Goal: Task Accomplishment & Management: Use online tool/utility

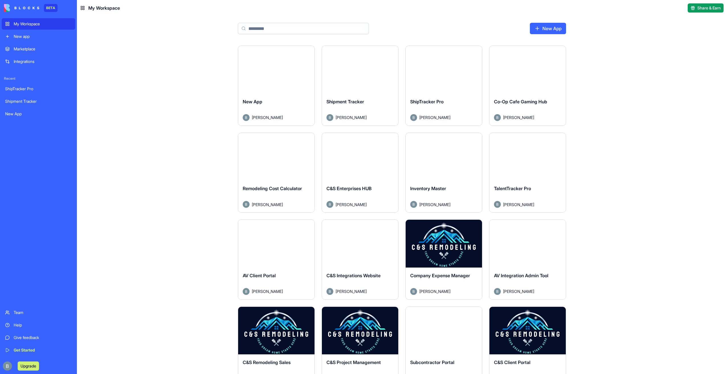
click at [304, 48] on div "Launch" at bounding box center [276, 70] width 76 height 48
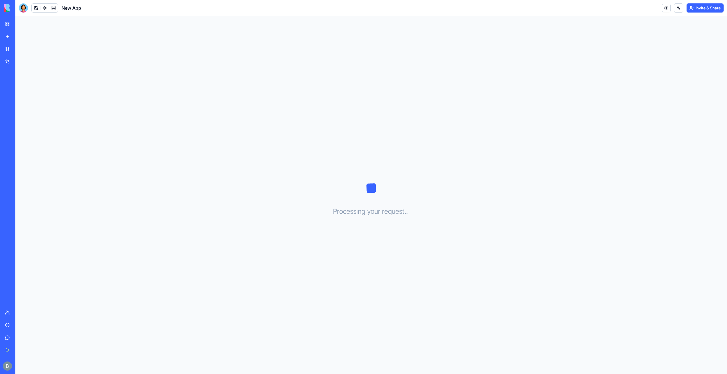
click at [4, 8] on img at bounding box center [21, 8] width 35 height 8
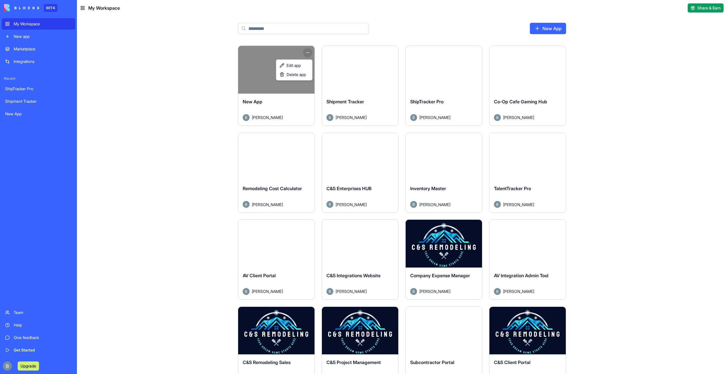
click at [310, 53] on html "BETA My Workspace New app Marketplace Integrations Recent ShipTracker Pro Shipm…" at bounding box center [363, 187] width 727 height 374
click at [295, 75] on span "Delete app" at bounding box center [295, 75] width 19 height 6
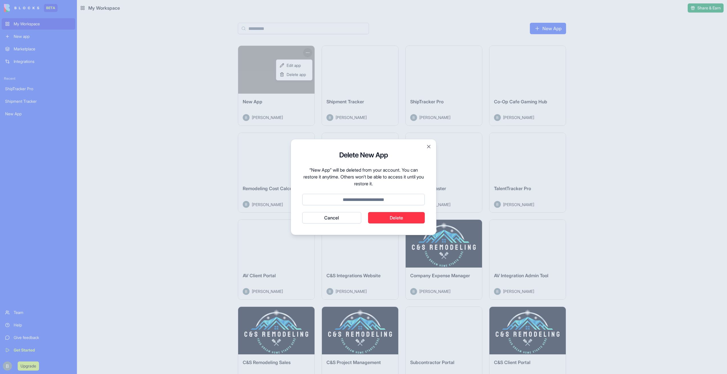
click at [387, 202] on input at bounding box center [363, 199] width 122 height 11
type input "******"
click at [389, 214] on button "Delete" at bounding box center [396, 217] width 57 height 11
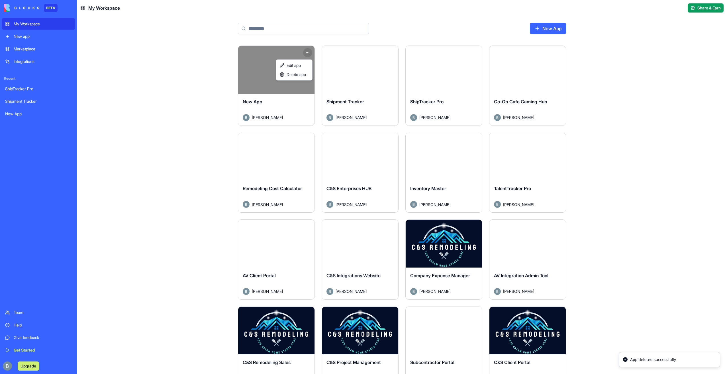
click at [551, 28] on html "BETA My Workspace New app Marketplace Integrations Recent ShipTracker Pro Shipm…" at bounding box center [363, 187] width 727 height 374
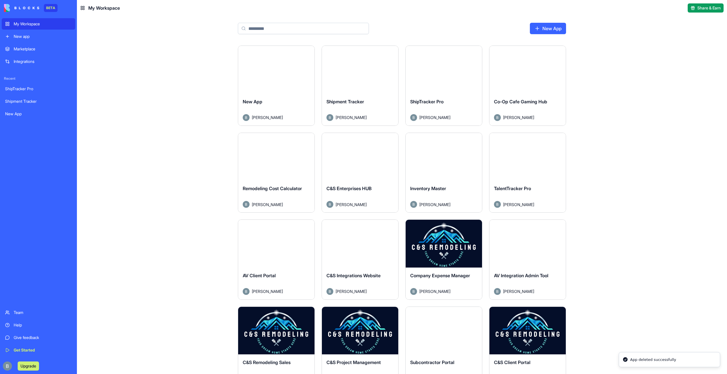
click at [547, 29] on link "New App" at bounding box center [548, 28] width 36 height 11
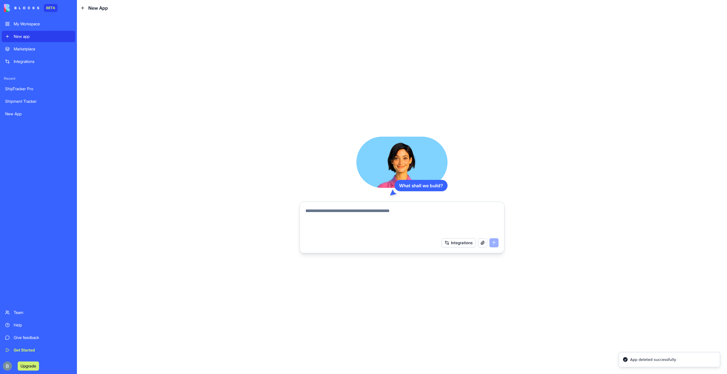
click at [348, 208] on textarea at bounding box center [401, 221] width 193 height 27
click at [327, 216] on textarea at bounding box center [401, 221] width 193 height 27
type textarea "**********"
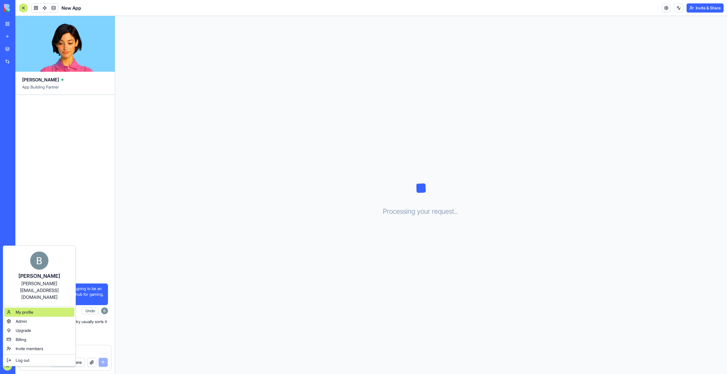
click at [32, 309] on span "My profile" at bounding box center [25, 312] width 18 height 6
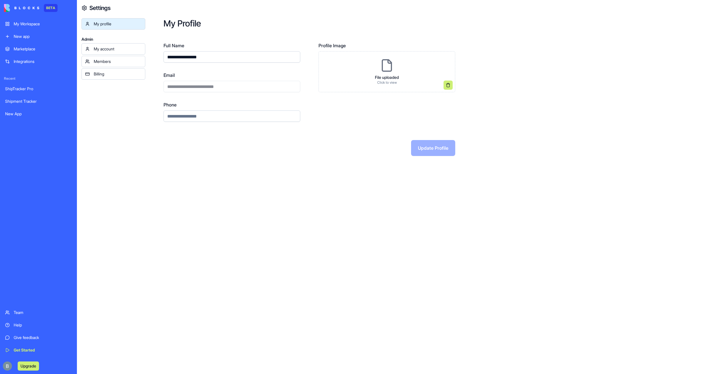
click at [103, 74] on div "Billing" at bounding box center [118, 74] width 48 height 6
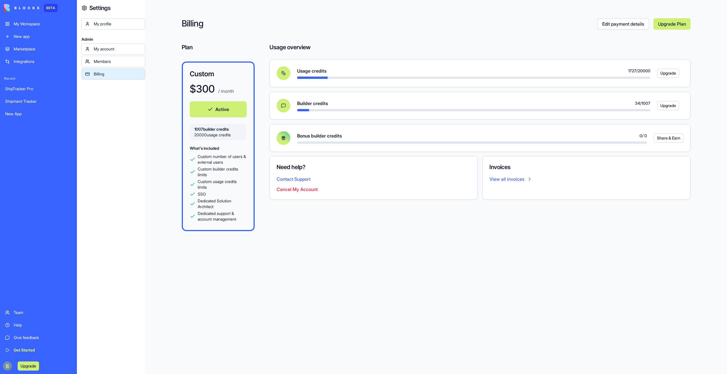
click at [37, 28] on link "My Workspace" at bounding box center [38, 23] width 73 height 11
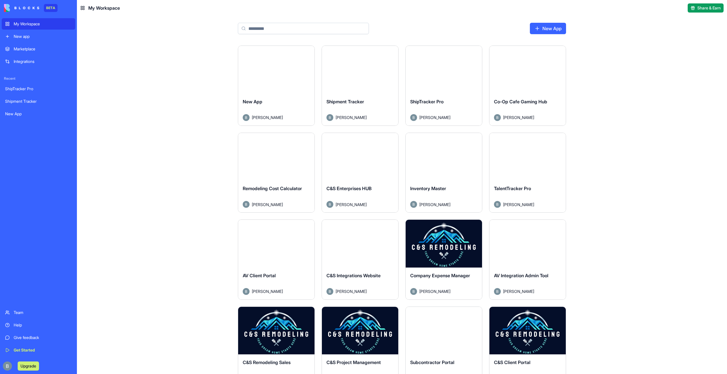
click at [275, 68] on button "Launch" at bounding box center [276, 69] width 43 height 11
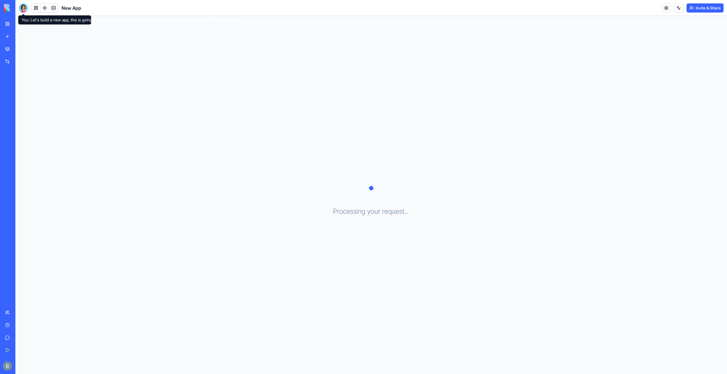
click at [23, 7] on div at bounding box center [23, 7] width 9 height 9
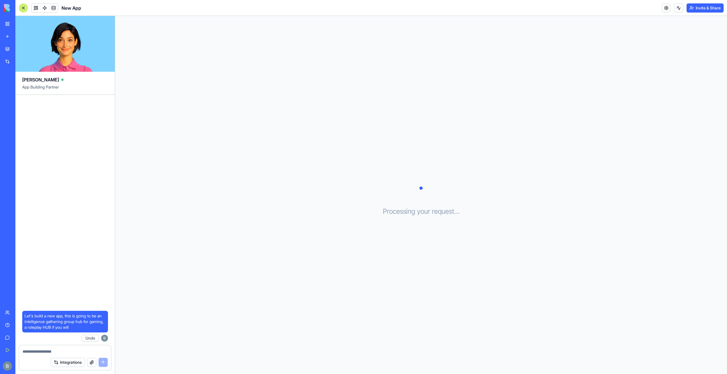
click at [75, 347] on div at bounding box center [65, 349] width 92 height 9
click at [59, 374] on html "BETA My Workspace New app Marketplace Integrations Recent ShipTracker Pro Shipm…" at bounding box center [363, 187] width 727 height 374
click at [47, 354] on form "Integrations" at bounding box center [65, 358] width 93 height 26
click at [48, 353] on textarea at bounding box center [64, 352] width 85 height 6
click at [48, 352] on textarea at bounding box center [64, 352] width 85 height 6
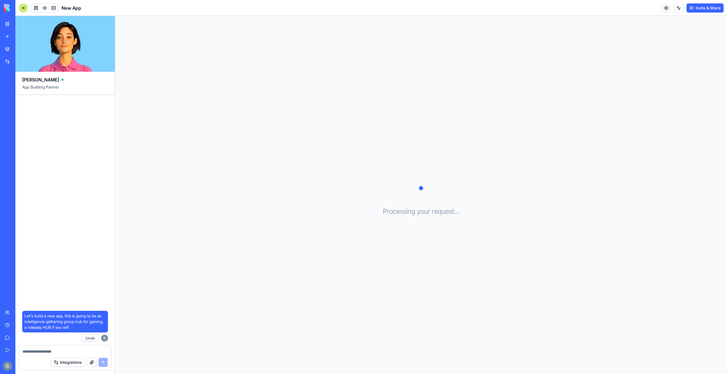
click at [48, 352] on textarea at bounding box center [64, 352] width 85 height 6
type textarea "**********"
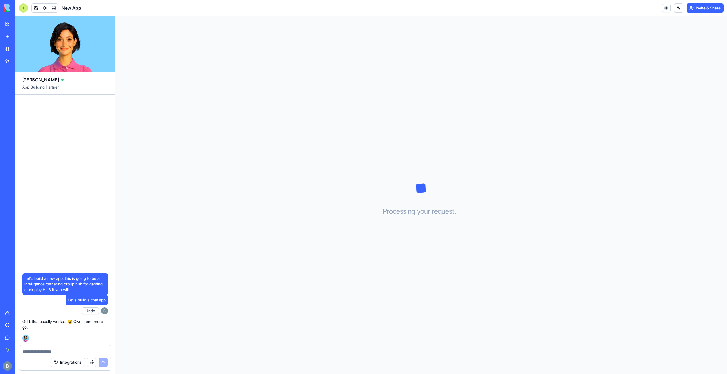
click at [80, 346] on div at bounding box center [65, 349] width 92 height 9
click at [24, 338] on img at bounding box center [25, 338] width 7 height 7
drag, startPoint x: 24, startPoint y: 338, endPoint x: 13, endPoint y: 332, distance: 13.0
click at [24, 338] on img at bounding box center [25, 338] width 7 height 7
click at [80, 343] on div "Let's build a new app, this is going to be an intelligence gathering group hub …" at bounding box center [64, 220] width 99 height 250
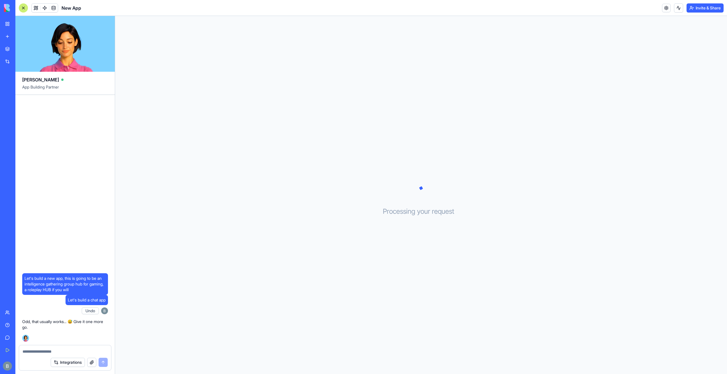
click at [77, 354] on textarea at bounding box center [64, 352] width 85 height 6
type textarea "**********"
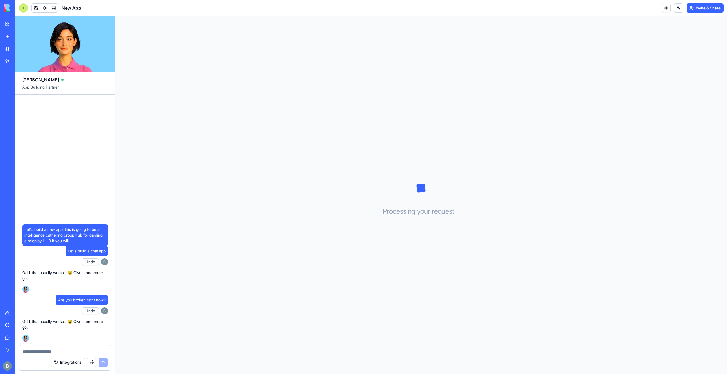
click at [1, 26] on div "BETA My Workspace New app Marketplace Integrations Recent ShipTracker Pro Shipm…" at bounding box center [7, 187] width 15 height 374
click at [7, 27] on link "My Workspace" at bounding box center [13, 23] width 23 height 11
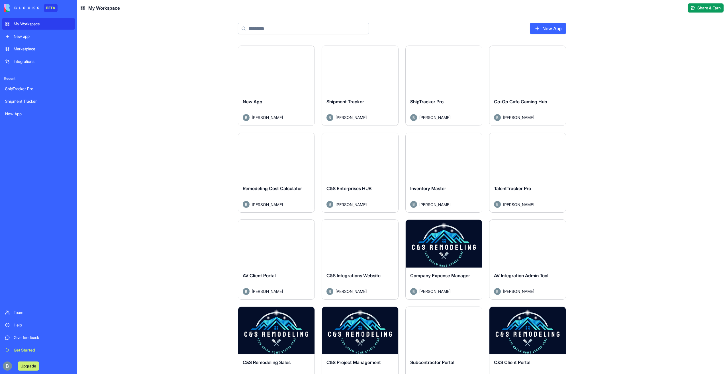
click at [24, 52] on link "Marketplace" at bounding box center [38, 48] width 73 height 11
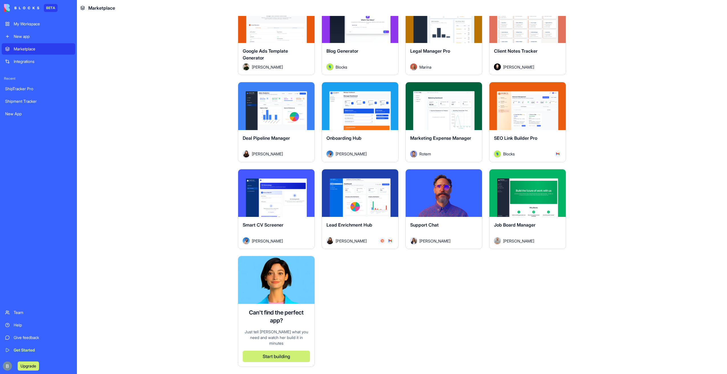
scroll to position [1452, 0]
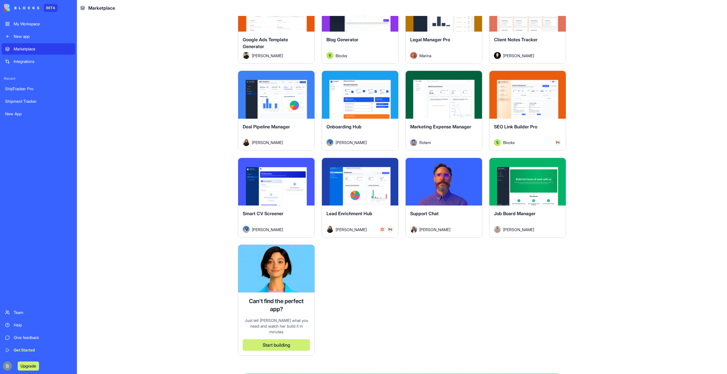
click at [517, 124] on span "SEO Link Builder Pro" at bounding box center [515, 127] width 43 height 6
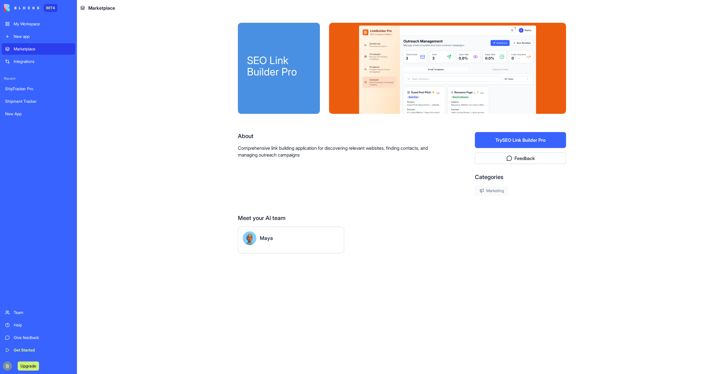
click at [43, 36] on div "New app" at bounding box center [43, 37] width 58 height 6
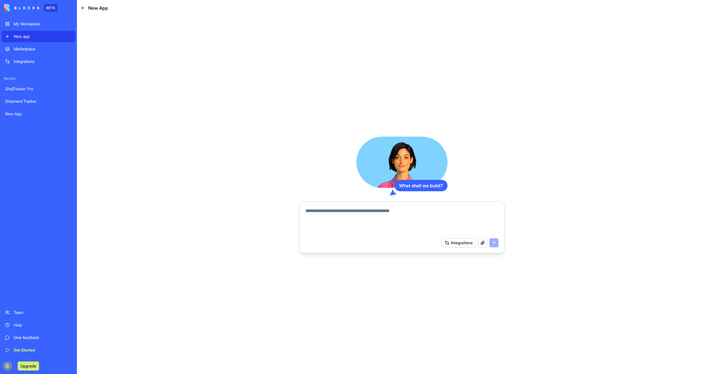
click at [312, 212] on textarea at bounding box center [401, 221] width 193 height 27
click at [311, 211] on textarea at bounding box center [401, 221] width 193 height 27
type textarea "**********"
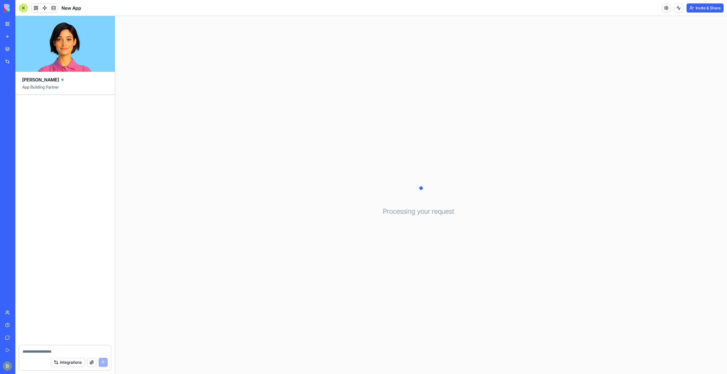
click at [12, 27] on link "My Workspace" at bounding box center [13, 23] width 23 height 11
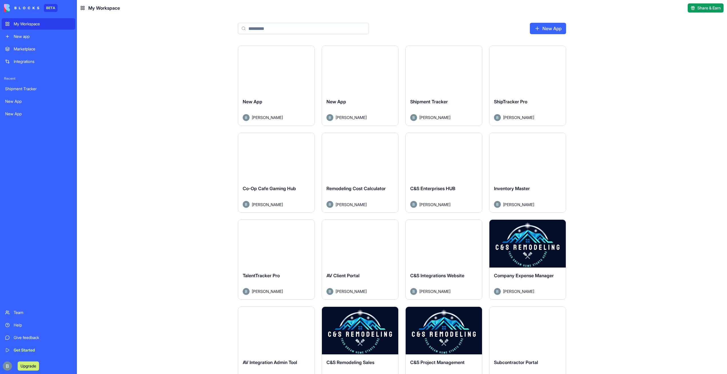
click at [310, 52] on html "BETA My Workspace New app Marketplace Integrations Recent Shipment Tracker New …" at bounding box center [363, 187] width 727 height 374
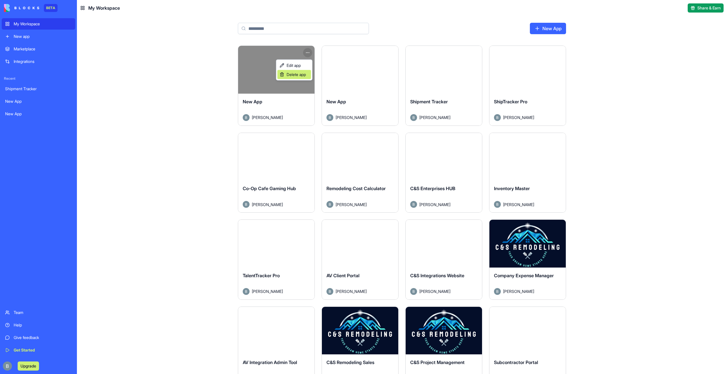
click at [300, 75] on span "Delete app" at bounding box center [295, 75] width 19 height 6
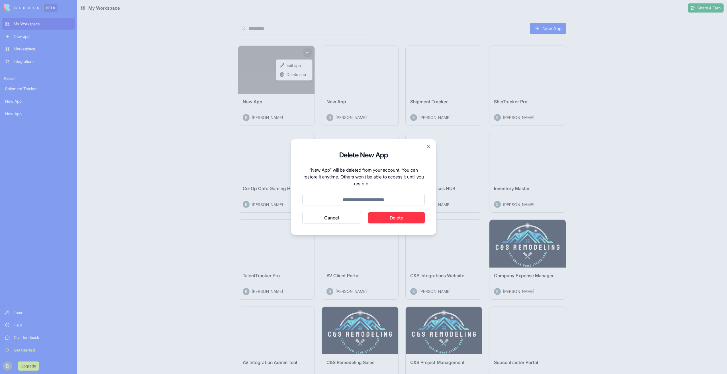
click at [374, 202] on input at bounding box center [363, 199] width 122 height 11
type input "******"
click at [392, 219] on button "Delete" at bounding box center [396, 217] width 57 height 11
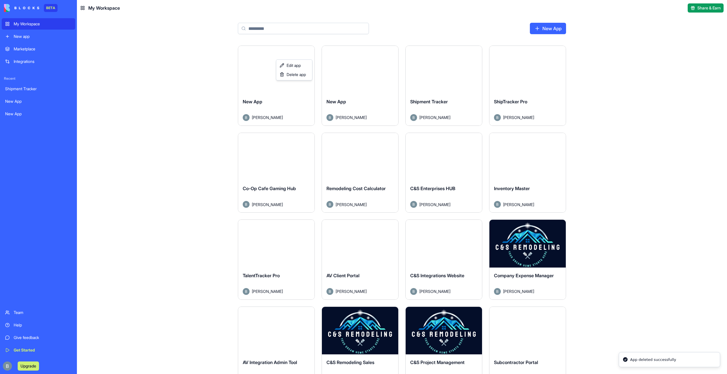
click at [393, 35] on html "BETA My Workspace New app Marketplace Integrations Recent Shipment Tracker New …" at bounding box center [363, 187] width 727 height 374
click at [389, 50] on html "BETA My Workspace New app Marketplace Integrations Recent Shipment Tracker New …" at bounding box center [363, 187] width 727 height 374
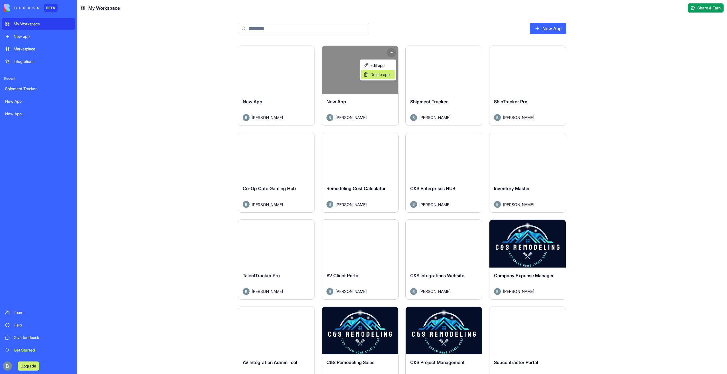
click at [385, 76] on span "Delete app" at bounding box center [379, 75] width 19 height 6
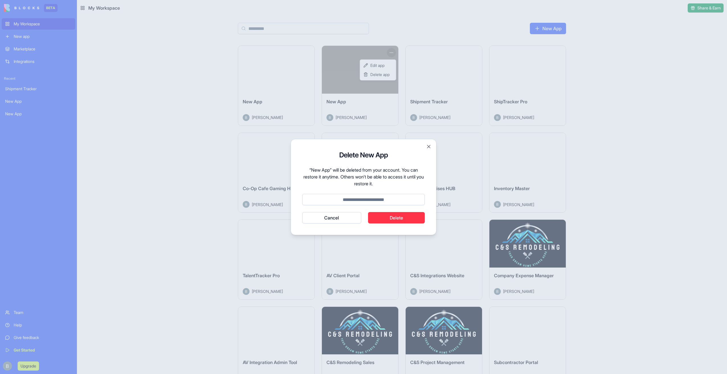
click at [388, 200] on input at bounding box center [363, 199] width 122 height 11
type input "******"
click at [385, 215] on button "Delete" at bounding box center [396, 217] width 57 height 11
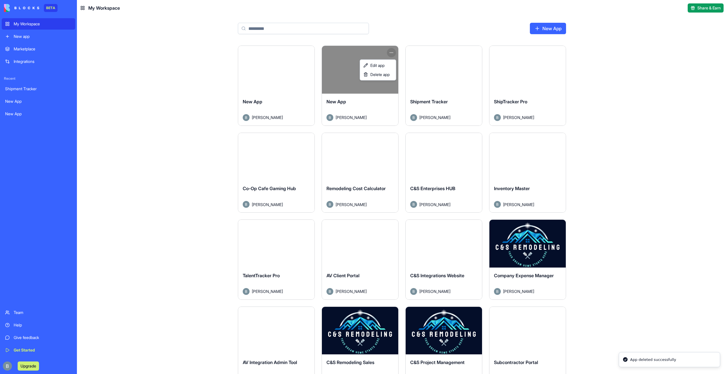
drag, startPoint x: 462, startPoint y: 18, endPoint x: 465, endPoint y: 25, distance: 7.5
click at [463, 19] on html "BETA My Workspace New app Marketplace Integrations Recent Shipment Tracker New …" at bounding box center [363, 187] width 727 height 374
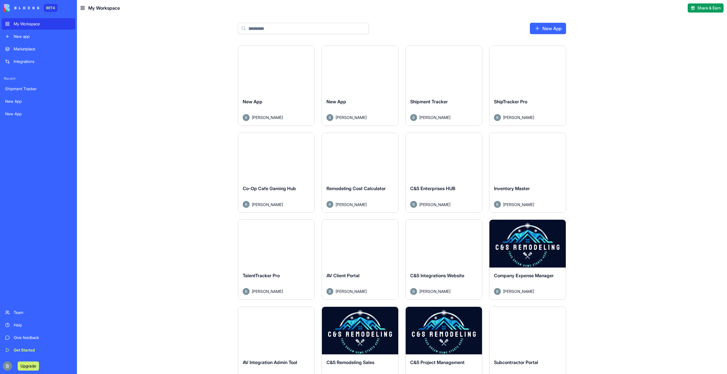
click at [444, 69] on button "Launch" at bounding box center [443, 69] width 43 height 11
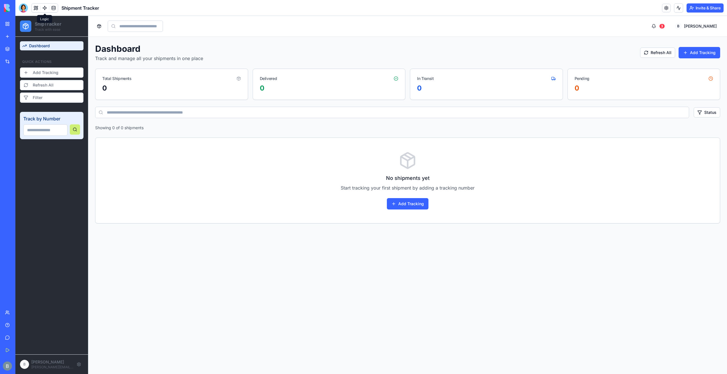
click at [56, 131] on input at bounding box center [45, 129] width 44 height 11
click at [35, 9] on button at bounding box center [36, 8] width 9 height 9
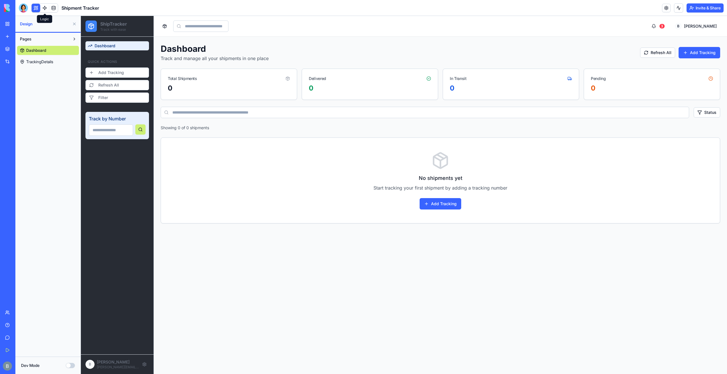
click at [47, 9] on link at bounding box center [44, 8] width 9 height 9
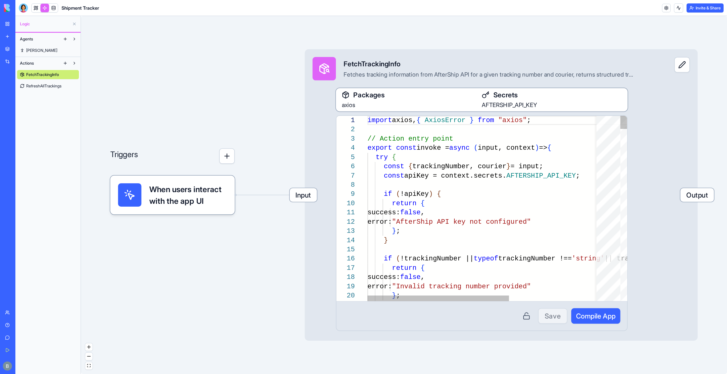
click at [56, 7] on link at bounding box center [53, 8] width 9 height 9
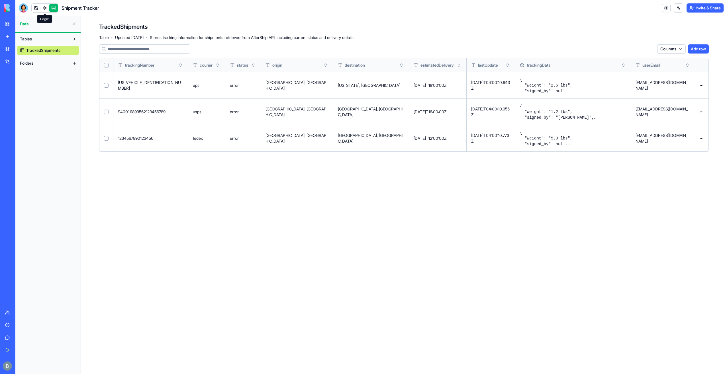
click at [42, 9] on link at bounding box center [44, 8] width 9 height 9
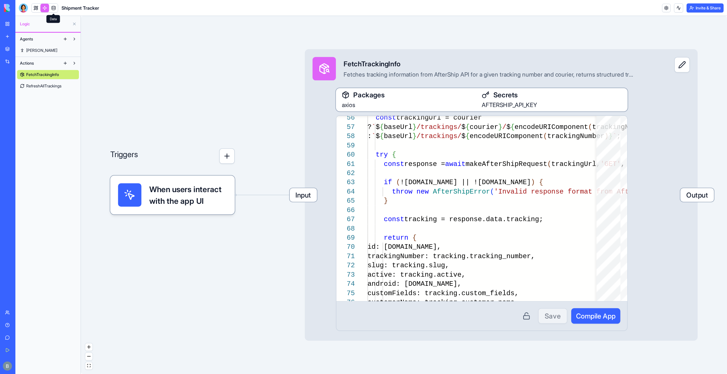
click at [54, 5] on link at bounding box center [53, 8] width 9 height 9
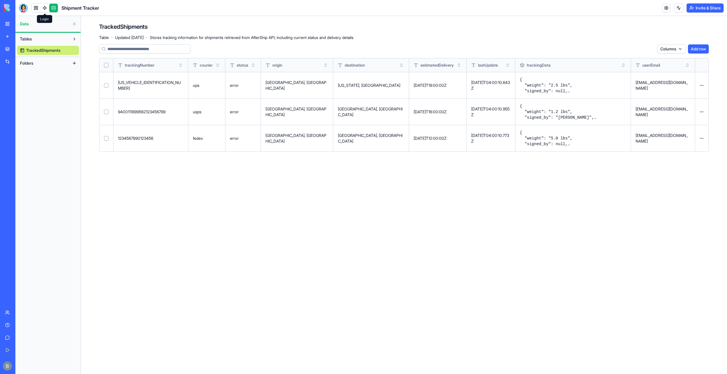
click at [44, 6] on link at bounding box center [44, 8] width 9 height 9
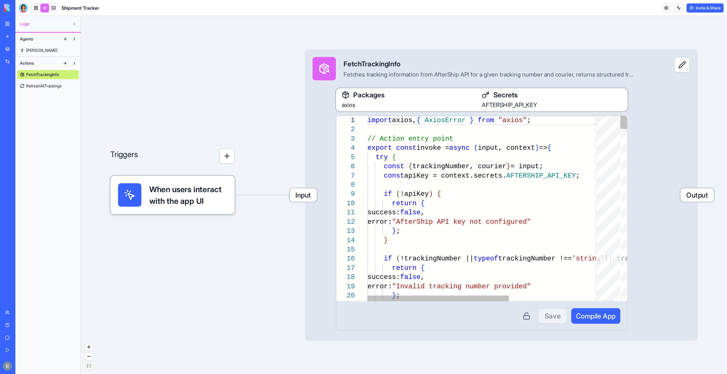
click at [38, 7] on link at bounding box center [36, 8] width 9 height 9
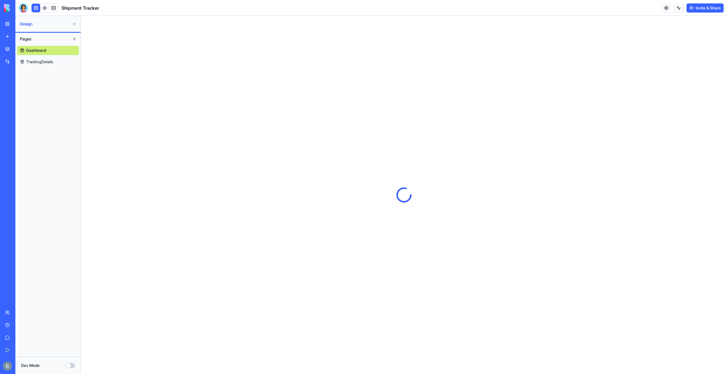
drag, startPoint x: 28, startPoint y: 7, endPoint x: 24, endPoint y: 7, distance: 4.0
click at [27, 7] on div "Shipment Tracker" at bounding box center [59, 7] width 80 height 9
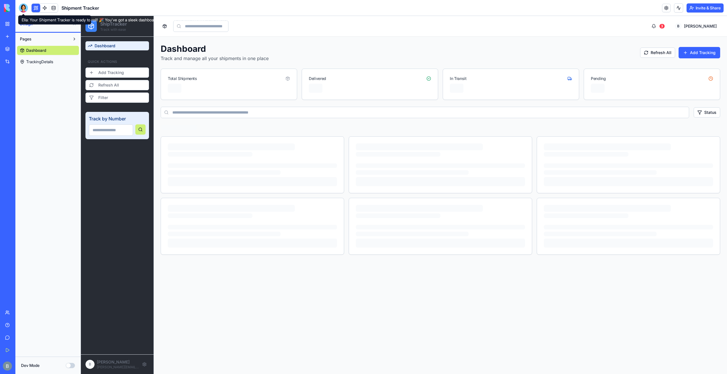
click at [22, 7] on div at bounding box center [23, 7] width 9 height 9
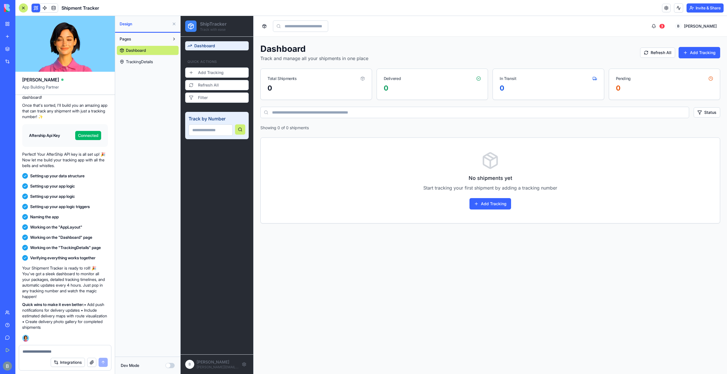
click at [76, 349] on textarea at bounding box center [64, 352] width 85 height 6
click at [208, 67] on div "Quick Actions Add Tracking Refresh All Filter" at bounding box center [216, 81] width 63 height 43
click at [208, 69] on button "Add Tracking" at bounding box center [216, 72] width 63 height 10
click at [496, 205] on button "Add Tracking" at bounding box center [490, 203] width 42 height 11
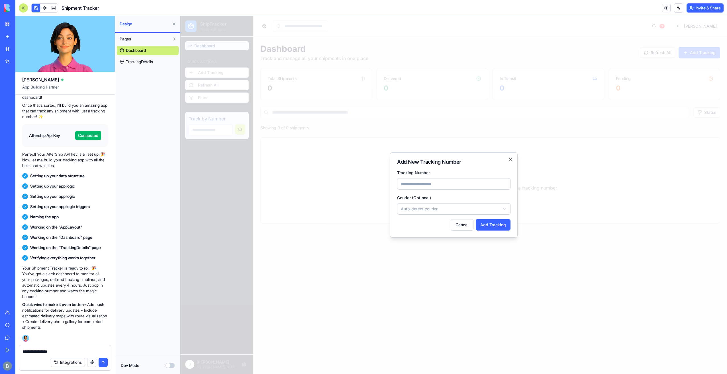
click at [510, 156] on div "Add New Tracking Number Tracking Number Courier (Optional) Auto-detect courier …" at bounding box center [454, 194] width 128 height 85
click at [511, 160] on icon "button" at bounding box center [510, 159] width 5 height 5
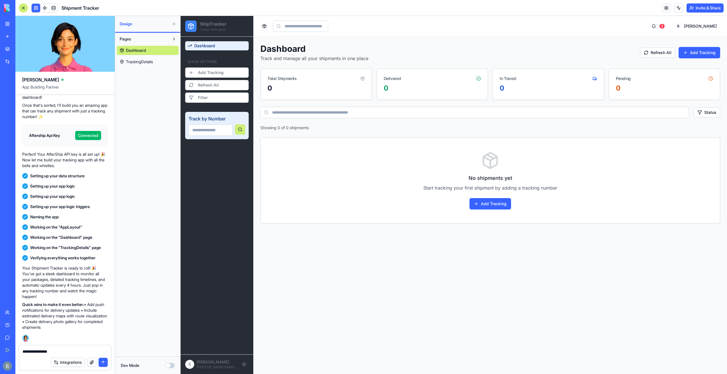
click at [81, 350] on textarea "**********" at bounding box center [64, 352] width 85 height 6
type textarea "*"
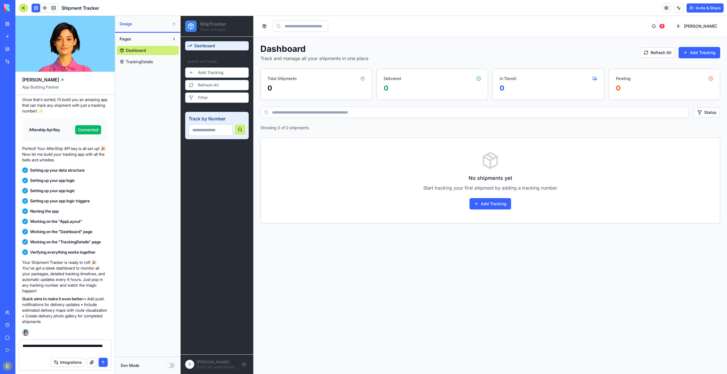
type textarea "**********"
click at [102, 344] on textarea "**********" at bounding box center [64, 348] width 85 height 11
click at [103, 352] on textarea "**********" at bounding box center [64, 348] width 85 height 11
click at [97, 348] on textarea "**********" at bounding box center [64, 348] width 85 height 11
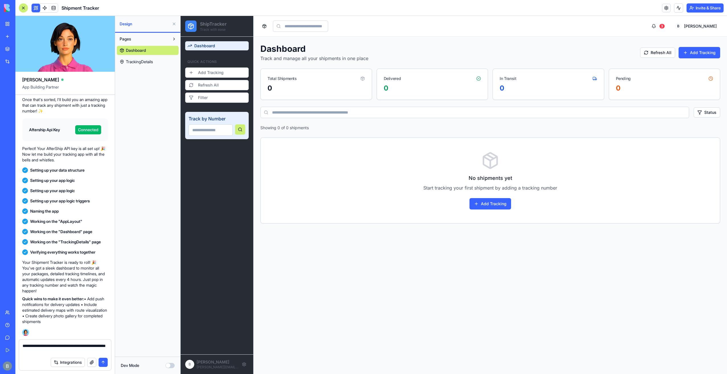
click at [101, 350] on textarea "**********" at bounding box center [64, 348] width 85 height 11
type textarea "**********"
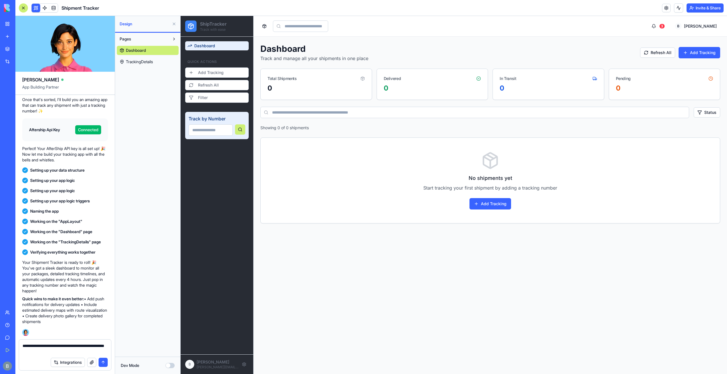
click at [76, 296] on div "Your Shipment Tracker is ready to roll! 🎉 You've got a sleek dashboard to monit…" at bounding box center [65, 292] width 86 height 65
drag, startPoint x: 71, startPoint y: 295, endPoint x: 79, endPoint y: 319, distance: 24.9
click at [79, 319] on p "Quick wins to make it even better: • Add push notifications for delivery update…" at bounding box center [65, 310] width 86 height 28
click at [55, 352] on textarea "**********" at bounding box center [64, 348] width 85 height 11
click at [104, 362] on button "submit" at bounding box center [103, 362] width 9 height 9
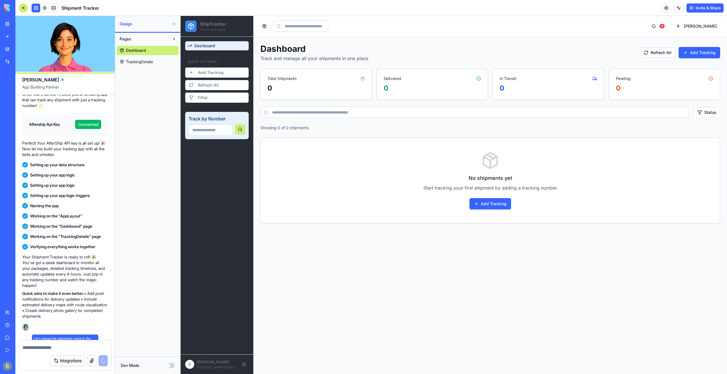
scroll to position [205, 0]
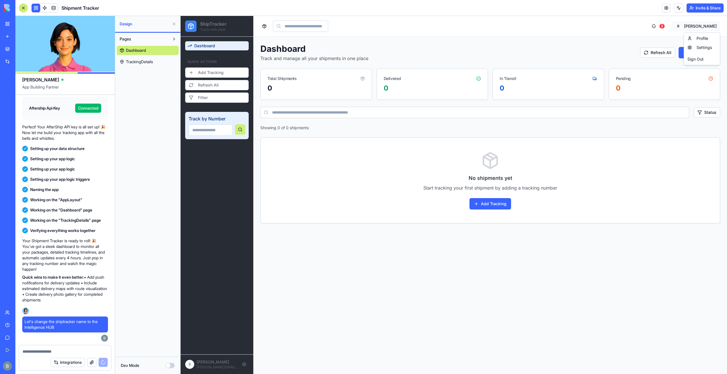
click at [693, 29] on html "ShipTracker Track with ease Dashboard Quick Actions Add Tracking Refresh All Fi…" at bounding box center [454, 195] width 546 height 358
click at [699, 26] on html "ShipTracker Track with ease Dashboard Quick Actions Add Tracking Refresh All Fi…" at bounding box center [454, 195] width 546 height 358
click at [220, 372] on div "B Benjamin [EMAIL_ADDRESS][DOMAIN_NAME]" at bounding box center [217, 364] width 73 height 20
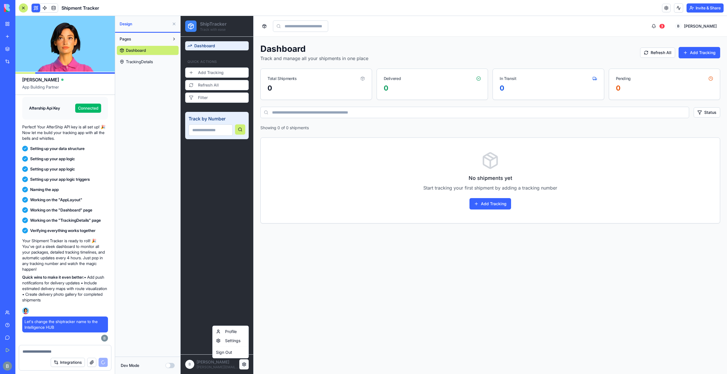
click at [239, 366] on html "ShipTracker Track with ease Dashboard Quick Actions Add Tracking Refresh All Fi…" at bounding box center [454, 195] width 546 height 358
click at [242, 365] on html "ShipTracker Track with ease Dashboard Quick Actions Add Tracking Refresh All Fi…" at bounding box center [454, 195] width 546 height 358
click at [306, 29] on input at bounding box center [300, 25] width 55 height 11
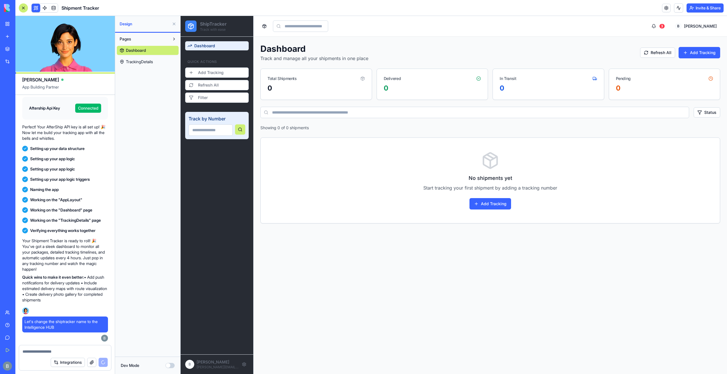
click at [270, 28] on div at bounding box center [294, 25] width 68 height 11
click at [264, 27] on button at bounding box center [264, 26] width 8 height 8
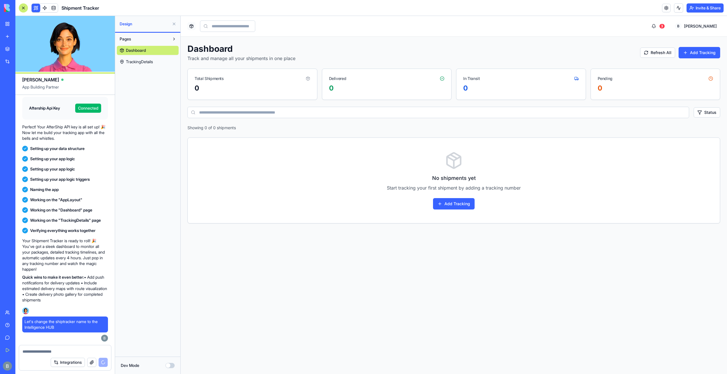
click at [194, 27] on header "3 B [PERSON_NAME]" at bounding box center [454, 26] width 546 height 21
click at [194, 27] on button at bounding box center [191, 26] width 8 height 8
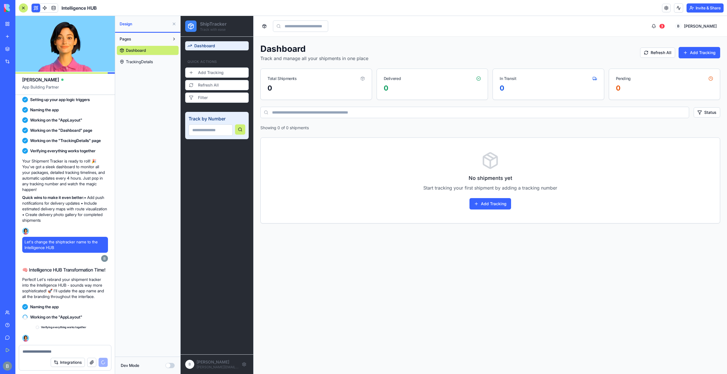
scroll to position [285, 0]
click at [45, 6] on link at bounding box center [44, 8] width 9 height 9
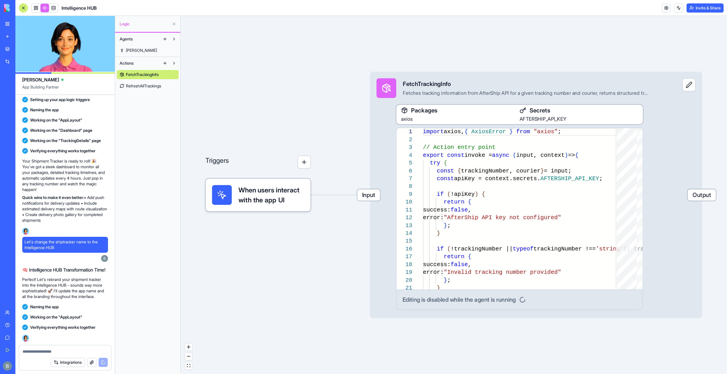
drag, startPoint x: 160, startPoint y: 73, endPoint x: 124, endPoint y: 116, distance: 56.0
click at [124, 116] on div "Agents [PERSON_NAME] Actions FetchTrackingInfo RefreshAllTrackings" at bounding box center [147, 203] width 65 height 341
click at [176, 64] on button at bounding box center [173, 63] width 9 height 9
click at [176, 65] on button at bounding box center [173, 63] width 9 height 9
click at [690, 85] on button at bounding box center [688, 84] width 13 height 13
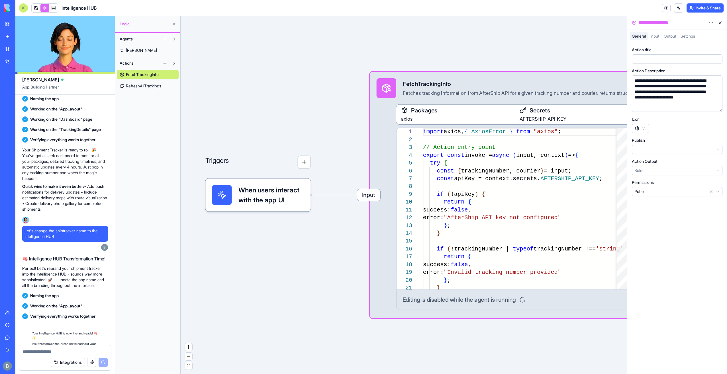
scroll to position [362, 0]
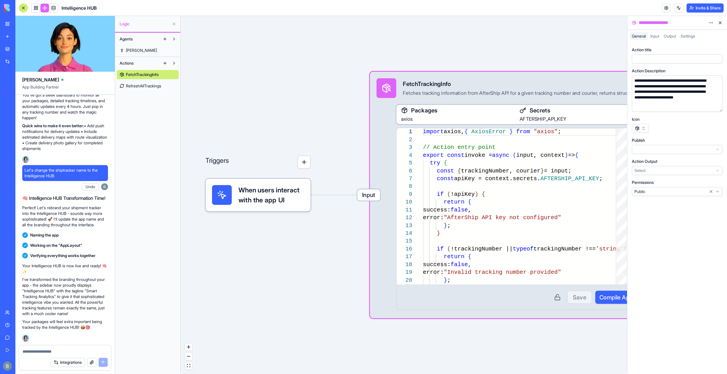
click at [686, 35] on span "Settings" at bounding box center [687, 36] width 15 height 5
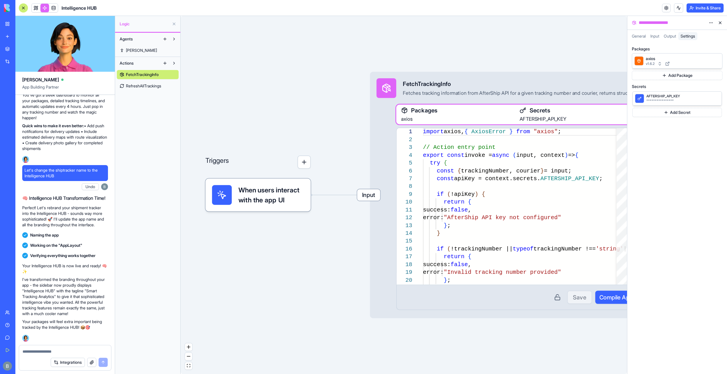
click at [668, 38] on span "Output" at bounding box center [669, 36] width 12 height 5
click at [657, 34] on span "Input" at bounding box center [654, 36] width 9 height 5
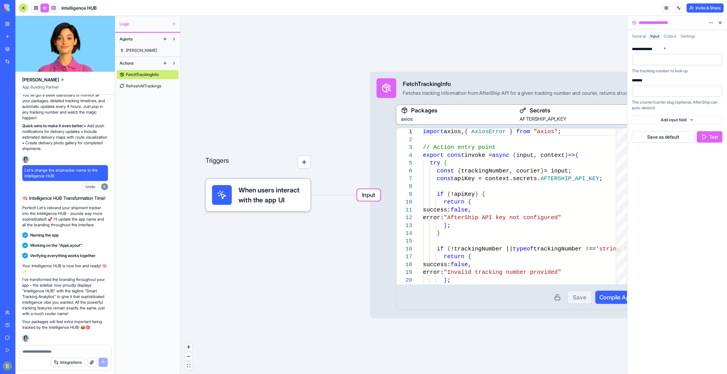
click at [645, 36] on span "General" at bounding box center [638, 36] width 14 height 5
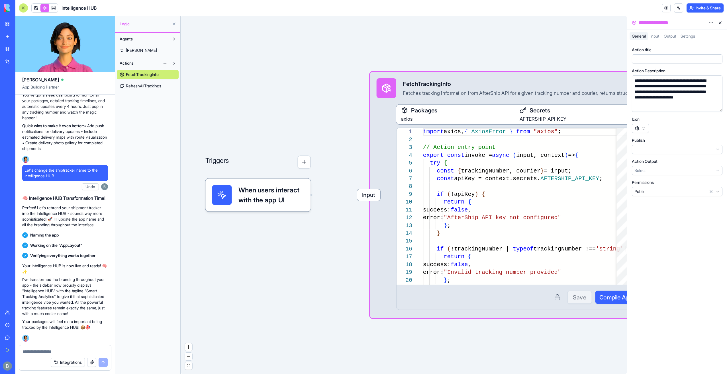
click at [720, 25] on button at bounding box center [719, 22] width 9 height 9
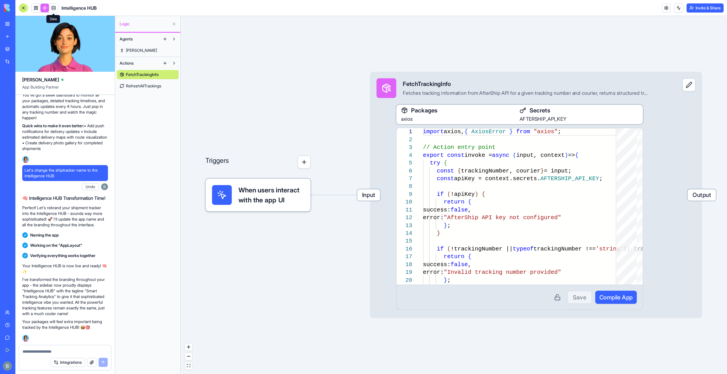
click at [58, 5] on link at bounding box center [53, 8] width 9 height 9
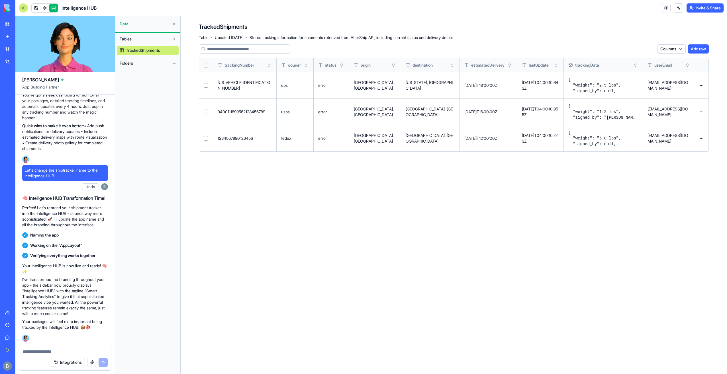
drag, startPoint x: 177, startPoint y: 48, endPoint x: 584, endPoint y: 59, distance: 407.0
click at [552, 55] on div "Columns Add row trackingNumber courier status origin destination estimatedDeliv…" at bounding box center [454, 97] width 510 height 107
click at [171, 52] on link "TrackedShipments" at bounding box center [148, 50] width 62 height 9
drag, startPoint x: 173, startPoint y: 49, endPoint x: 136, endPoint y: 50, distance: 36.5
click at [136, 50] on span "TrackedShipments" at bounding box center [143, 51] width 34 height 6
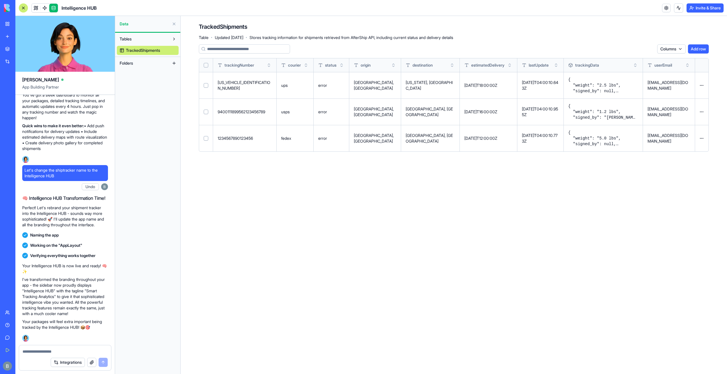
click at [136, 50] on span "TrackedShipments" at bounding box center [143, 51] width 34 height 6
click at [39, 5] on link at bounding box center [36, 8] width 9 height 9
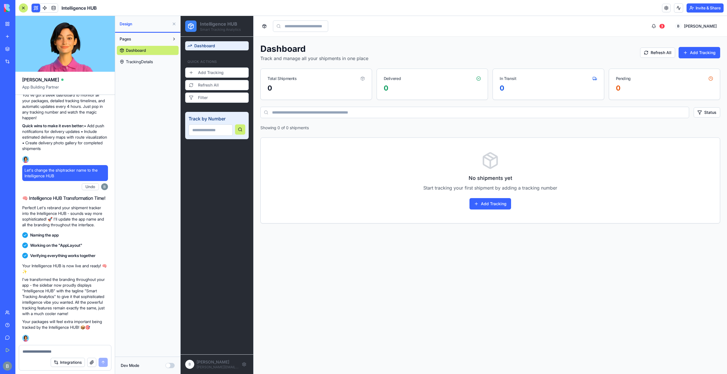
click at [62, 353] on textarea at bounding box center [64, 352] width 85 height 6
click at [62, 352] on textarea at bounding box center [64, 352] width 85 height 6
type textarea "*"
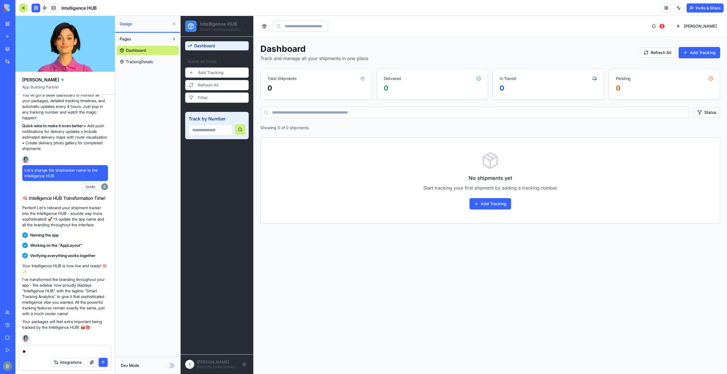
type textarea "*"
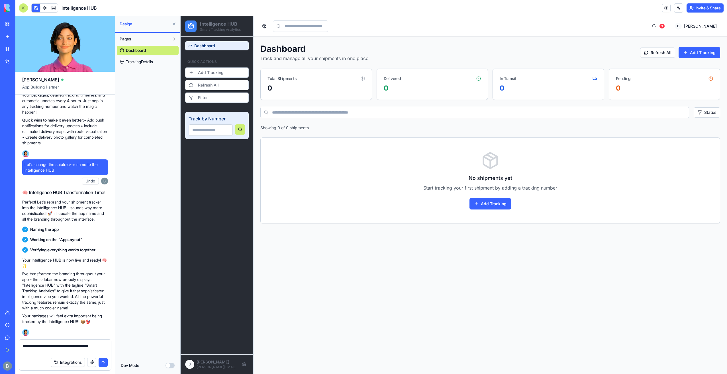
type textarea "**********"
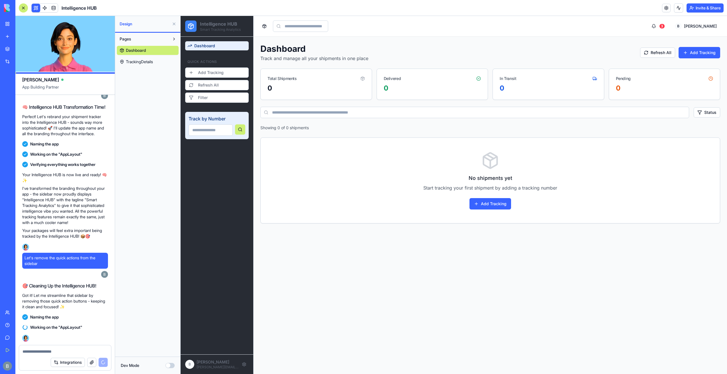
scroll to position [464, 0]
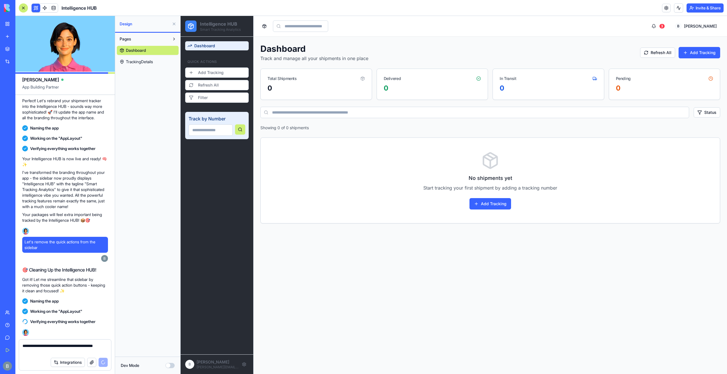
type textarea "**********"
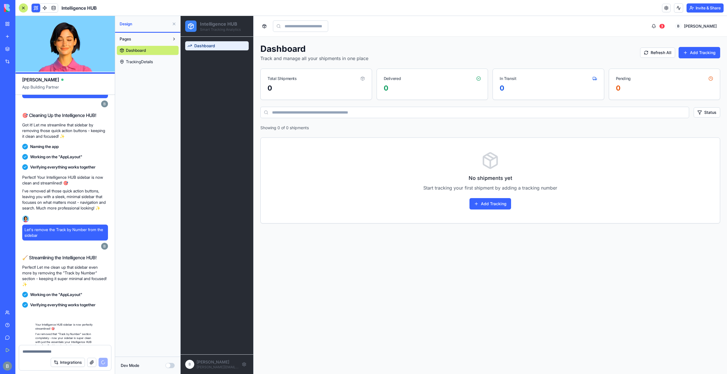
scroll to position [679, 0]
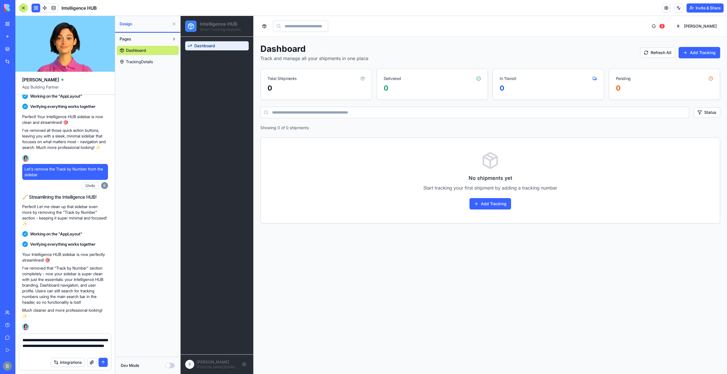
type textarea "**********"
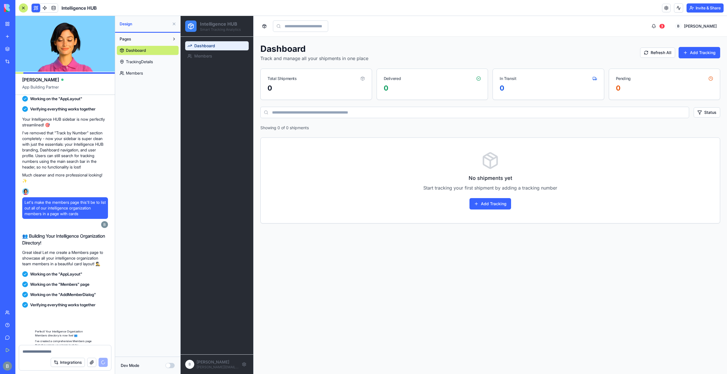
scroll to position [928, 0]
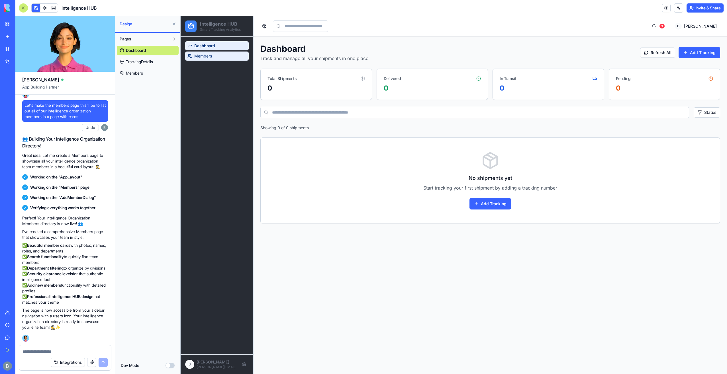
click at [201, 58] on span "Members" at bounding box center [203, 56] width 18 height 6
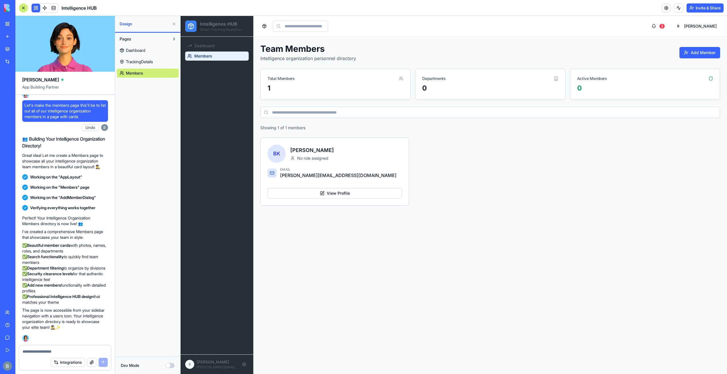
click at [69, 349] on div at bounding box center [65, 349] width 92 height 9
click at [70, 354] on textarea at bounding box center [64, 352] width 85 height 6
click at [87, 352] on textarea "**********" at bounding box center [64, 352] width 85 height 6
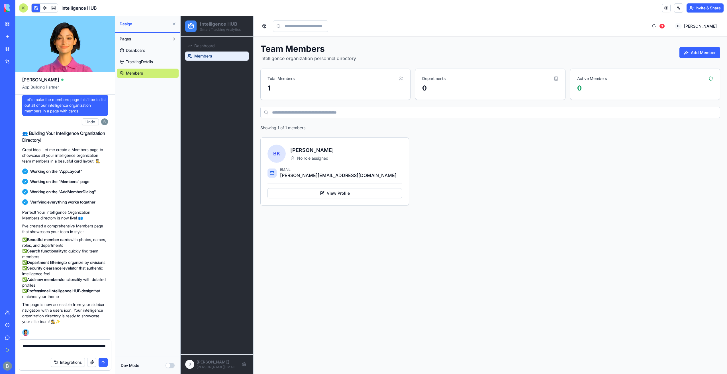
click at [68, 348] on textarea "**********" at bounding box center [64, 348] width 85 height 11
click at [65, 351] on textarea "**********" at bounding box center [64, 348] width 85 height 11
paste textarea "**********"
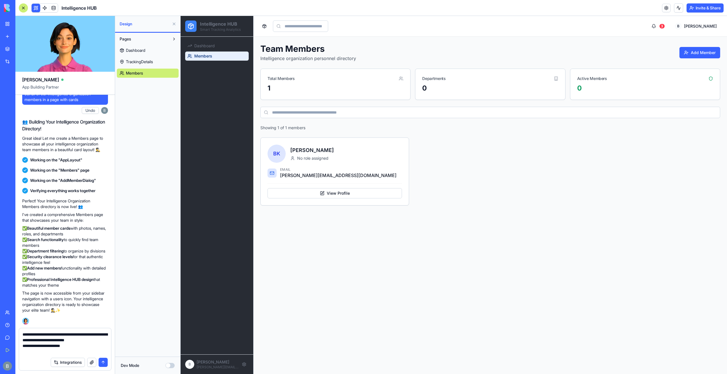
type textarea "**********"
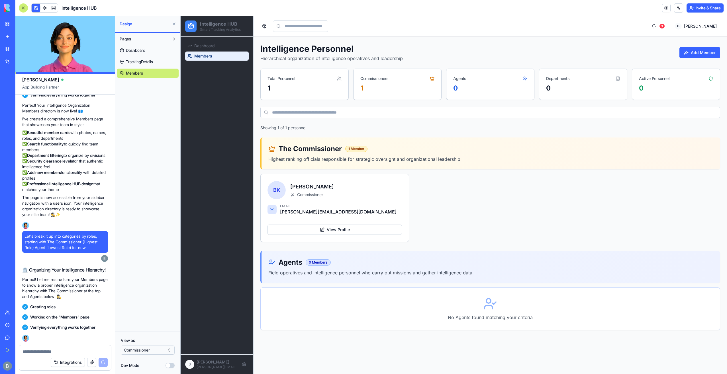
scroll to position [1178, 0]
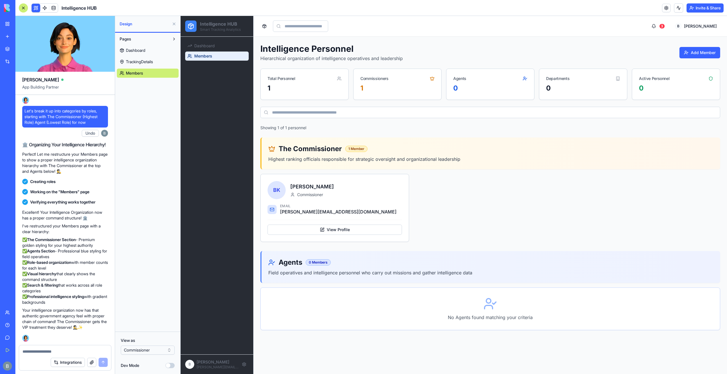
click at [175, 24] on button at bounding box center [173, 23] width 9 height 9
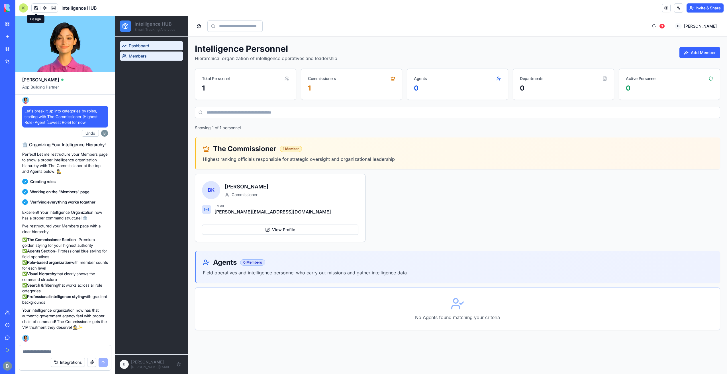
click at [154, 43] on link "Dashboard" at bounding box center [151, 45] width 63 height 9
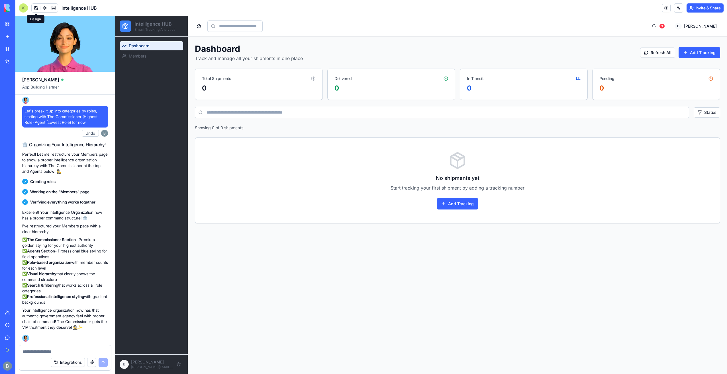
click at [171, 61] on div "Dashboard Members" at bounding box center [151, 196] width 73 height 318
click at [171, 52] on link "Members" at bounding box center [151, 56] width 63 height 9
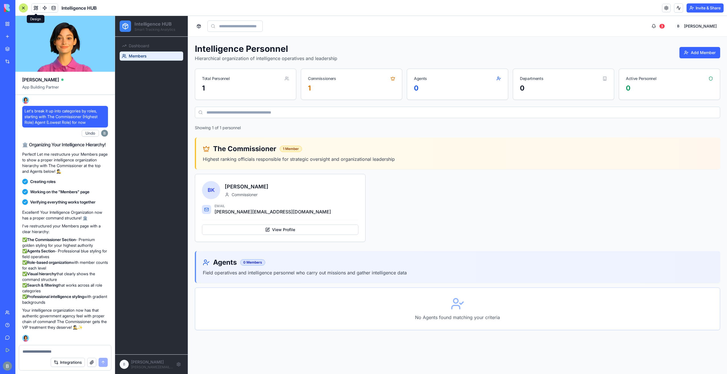
click at [78, 349] on textarea at bounding box center [64, 352] width 85 height 6
click at [77, 349] on textarea at bounding box center [64, 352] width 85 height 6
click at [78, 351] on textarea at bounding box center [64, 352] width 85 height 6
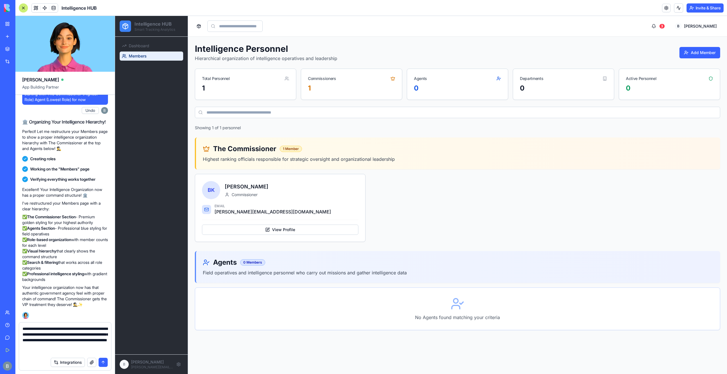
type textarea "**********"
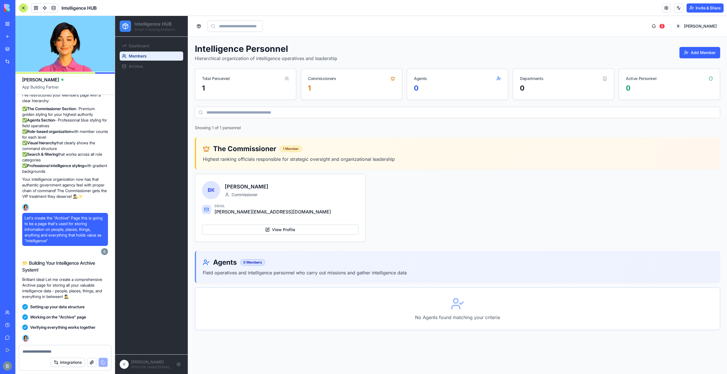
scroll to position [1499, 0]
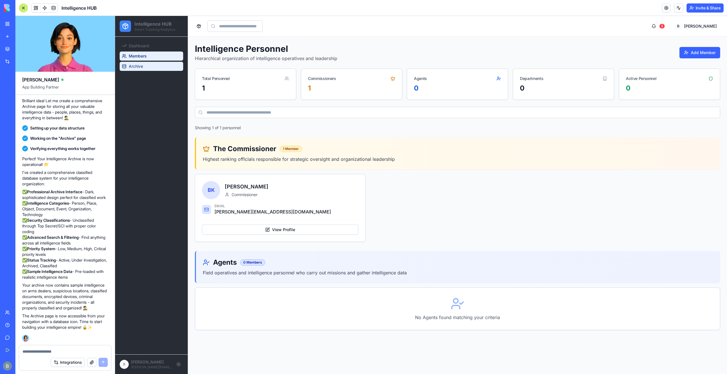
click at [167, 65] on link "Archive" at bounding box center [151, 66] width 63 height 9
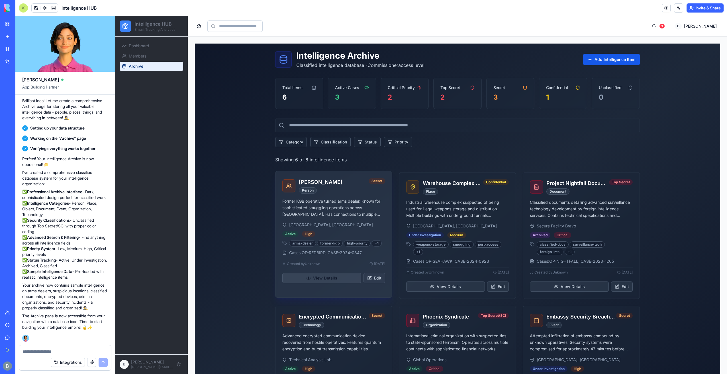
click at [340, 278] on button "View Details" at bounding box center [321, 278] width 79 height 10
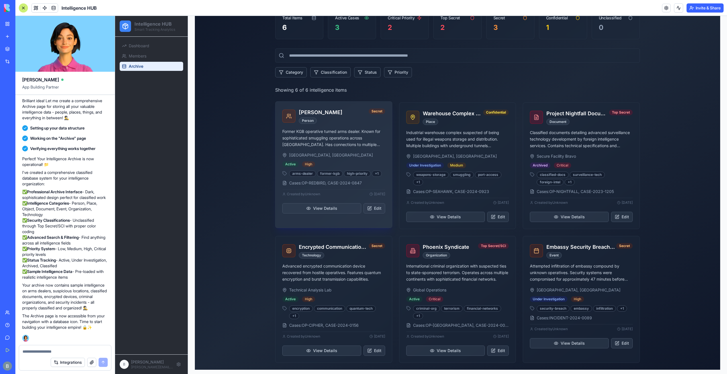
scroll to position [70, 0]
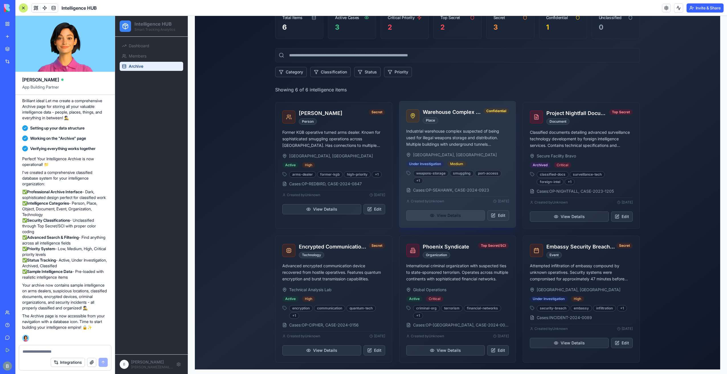
click at [452, 214] on button "View Details" at bounding box center [445, 215] width 79 height 10
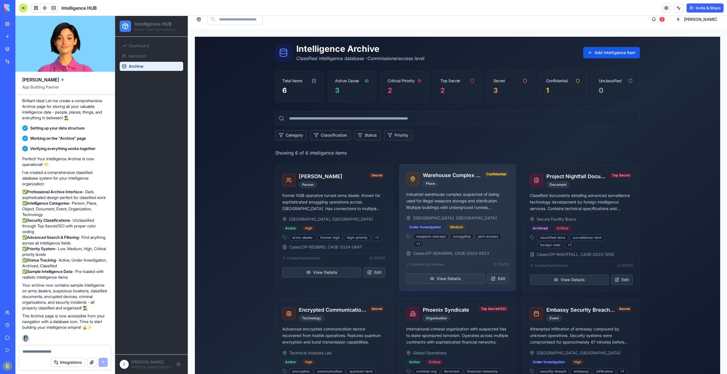
scroll to position [0, 0]
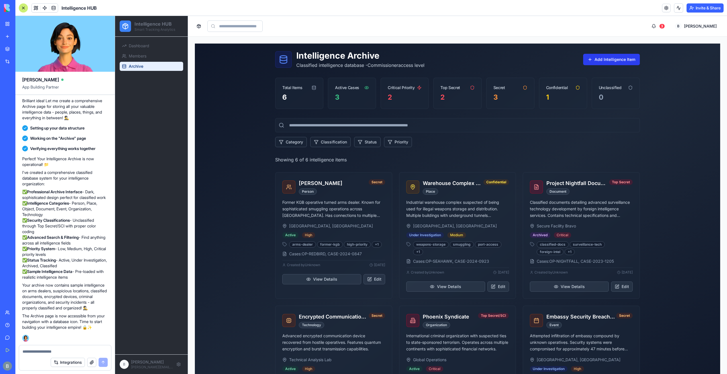
click at [619, 60] on button "Add Intelligence Item" at bounding box center [611, 59] width 57 height 11
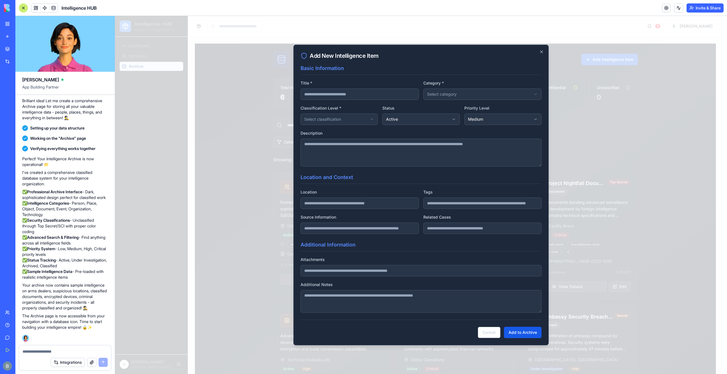
click at [430, 155] on textarea "Description" at bounding box center [420, 153] width 241 height 28
click at [540, 53] on icon "button" at bounding box center [541, 52] width 2 height 2
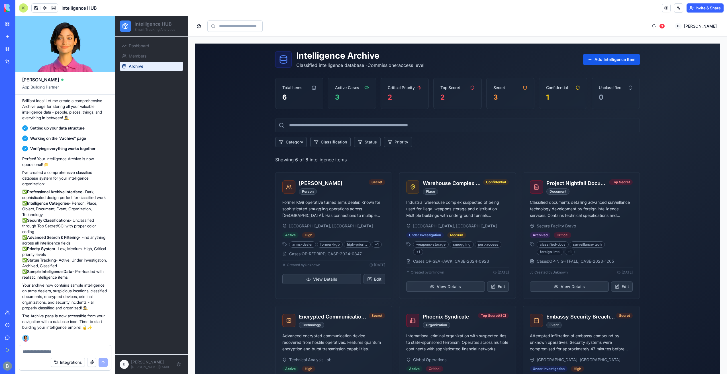
click at [37, 351] on textarea at bounding box center [64, 352] width 85 height 6
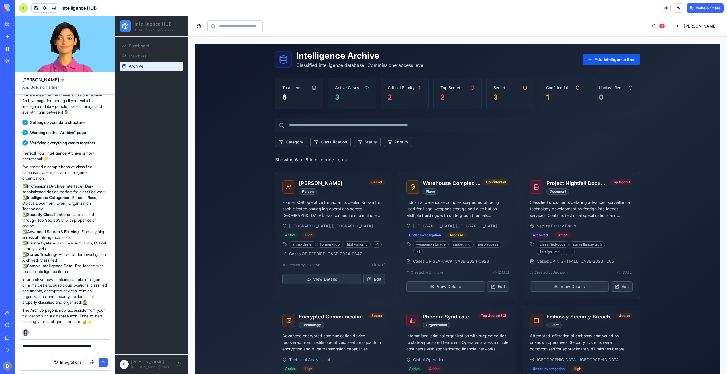
type textarea "**********"
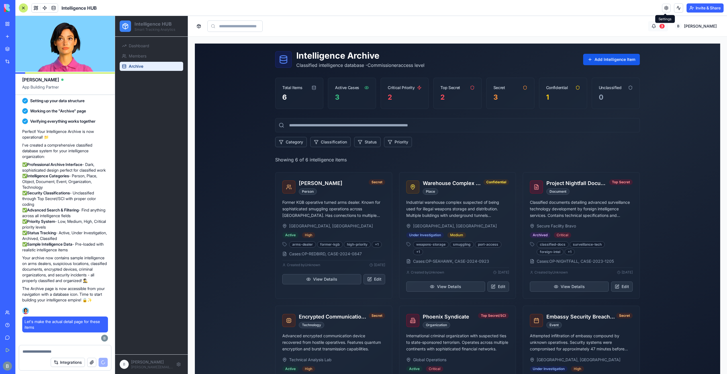
click at [668, 31] on button "3" at bounding box center [658, 26] width 20 height 10
click at [588, 9] on header "Intelligence HUB Invite & Share" at bounding box center [370, 8] width 711 height 16
click at [660, 22] on button "3" at bounding box center [658, 26] width 20 height 10
click at [663, 26] on button "3" at bounding box center [658, 26] width 20 height 10
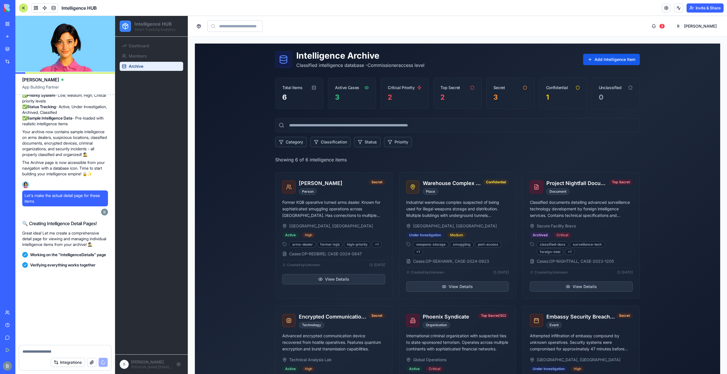
scroll to position [1786, 0]
